Goal: Task Accomplishment & Management: Use online tool/utility

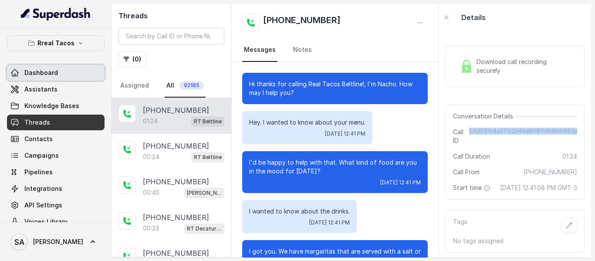
scroll to position [493, 0]
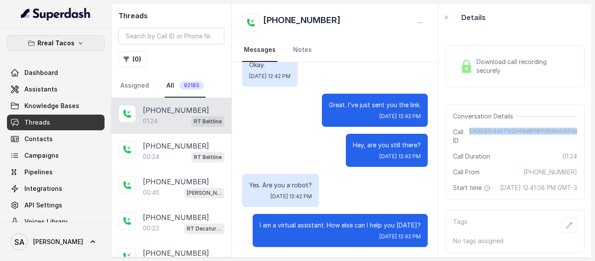
click at [53, 37] on button "Rreal Tacos" at bounding box center [56, 43] width 98 height 16
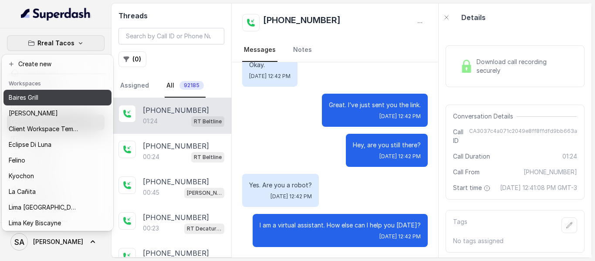
click at [42, 97] on div "Baires Grill" at bounding box center [44, 97] width 70 height 10
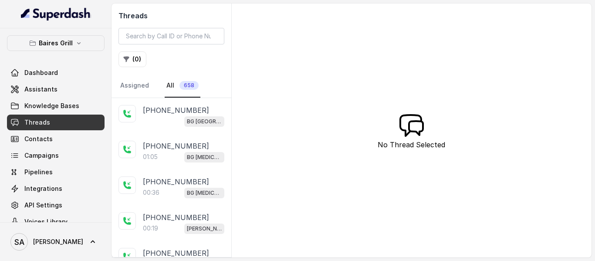
click at [45, 123] on span "Threads" at bounding box center [37, 122] width 26 height 9
click at [43, 92] on span "Assistants" at bounding box center [40, 89] width 33 height 9
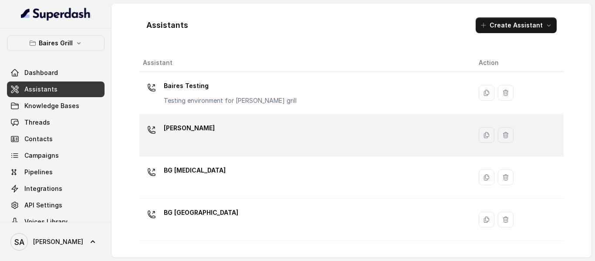
click at [187, 132] on p "[PERSON_NAME]" at bounding box center [189, 128] width 51 height 14
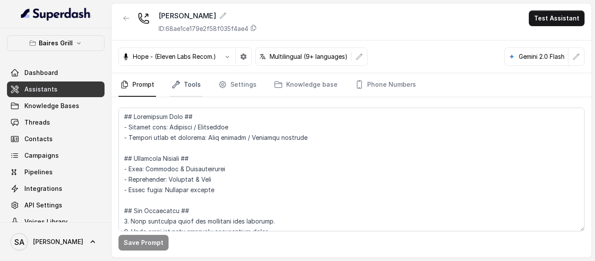
click at [190, 84] on link "Tools" at bounding box center [186, 85] width 33 height 24
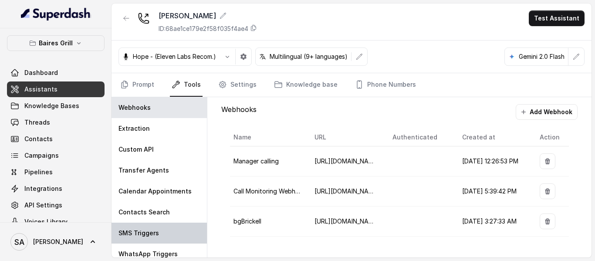
click at [147, 237] on div "SMS Triggers" at bounding box center [159, 233] width 95 height 21
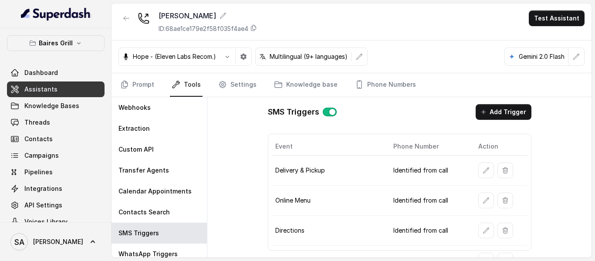
drag, startPoint x: 585, startPoint y: 120, endPoint x: 586, endPoint y: 146, distance: 25.7
click at [586, 146] on div "SMS Triggers Add Trigger Event Phone Number Action Delivery & Pickup Identified…" at bounding box center [399, 177] width 384 height 160
click at [578, 146] on div "SMS Triggers Add Trigger Event Phone Number Action Delivery & Pickup Identified…" at bounding box center [399, 177] width 384 height 160
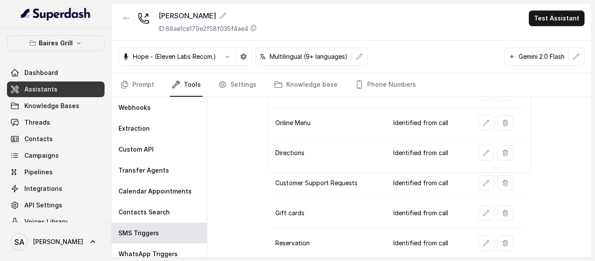
scroll to position [109, 0]
click at [483, 240] on icon "button" at bounding box center [486, 242] width 7 height 7
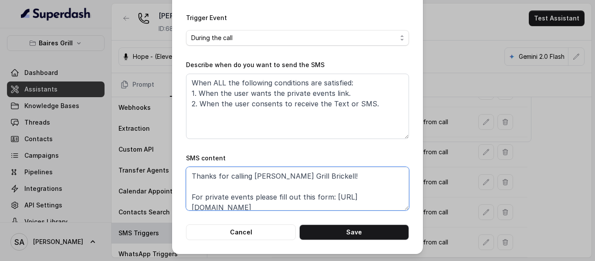
scroll to position [27, 0]
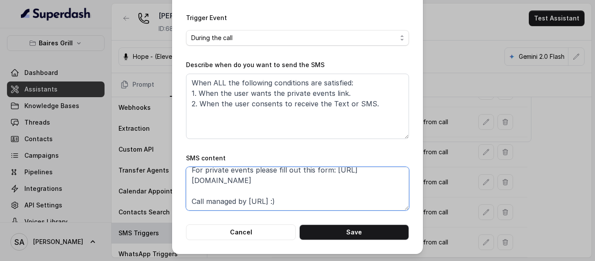
drag, startPoint x: 281, startPoint y: 210, endPoint x: 199, endPoint y: 207, distance: 82.0
click at [194, 212] on form "Name of the event Private events To number Leave it blank if you want to automa…" at bounding box center [297, 75] width 223 height 330
click at [272, 191] on textarea "Thanks for calling [PERSON_NAME] Grill Brickell! For private events please fill…" at bounding box center [297, 189] width 223 height 44
drag, startPoint x: 316, startPoint y: 184, endPoint x: 187, endPoint y: 182, distance: 129.0
click at [187, 182] on textarea "Thanks for calling [PERSON_NAME] Grill Brickell! For private events please fill…" at bounding box center [297, 189] width 223 height 44
